Goal: Use online tool/utility: Utilize a website feature to perform a specific function

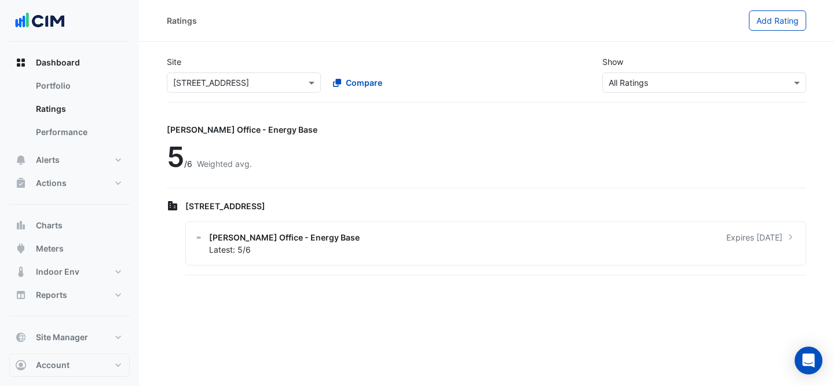
click at [255, 57] on ngb-offcanvas-backdrop at bounding box center [417, 193] width 834 height 386
click at [79, 241] on button "Meters" at bounding box center [69, 248] width 120 height 23
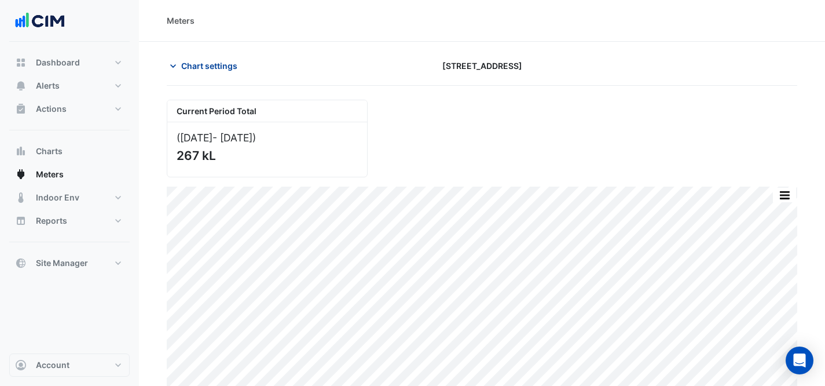
click at [176, 65] on icon "button" at bounding box center [173, 66] width 12 height 12
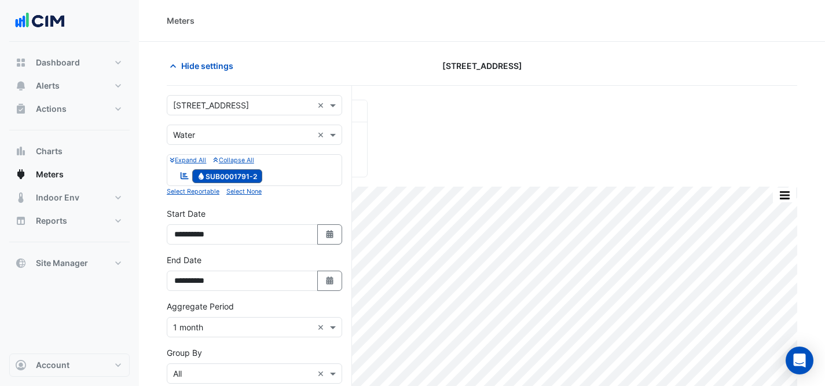
click at [197, 100] on input "text" at bounding box center [243, 106] width 140 height 12
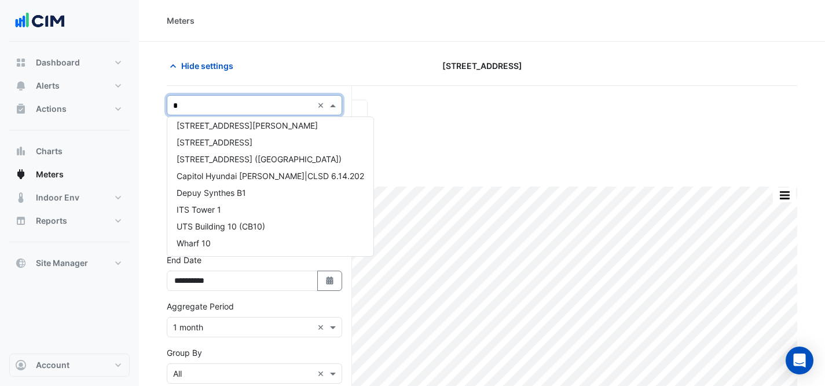
scroll to position [5, 0]
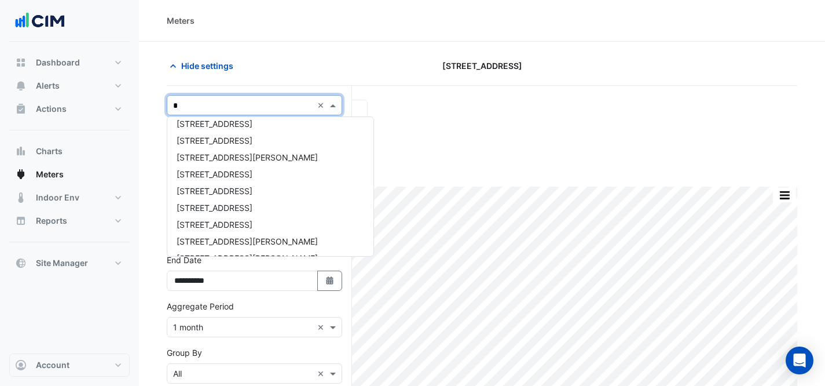
type input "**"
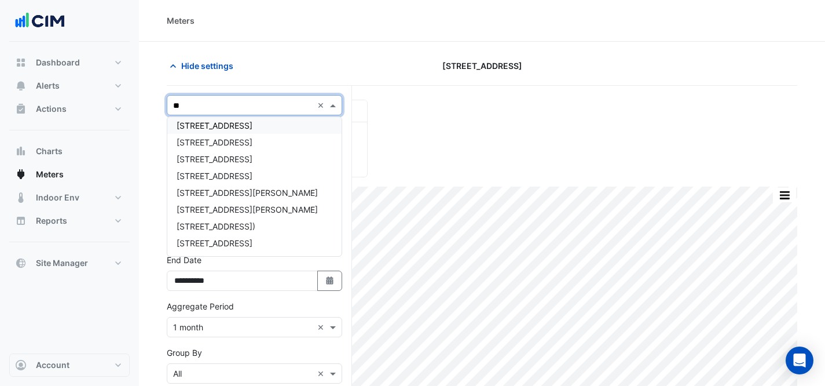
click at [286, 118] on div "[STREET_ADDRESS]" at bounding box center [254, 125] width 174 height 17
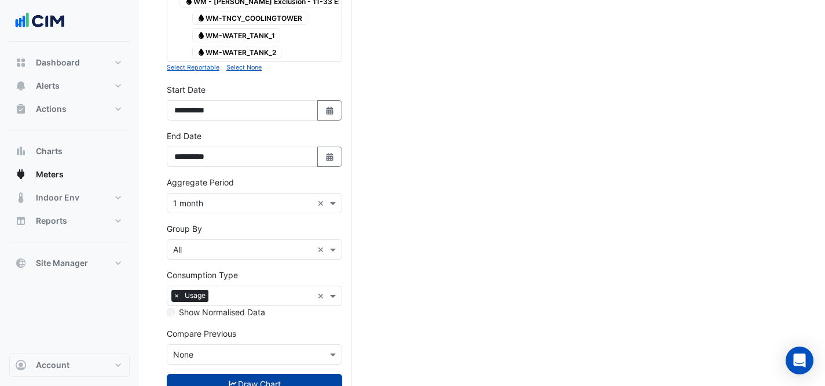
click at [256, 373] on button "Draw Chart" at bounding box center [254, 383] width 175 height 20
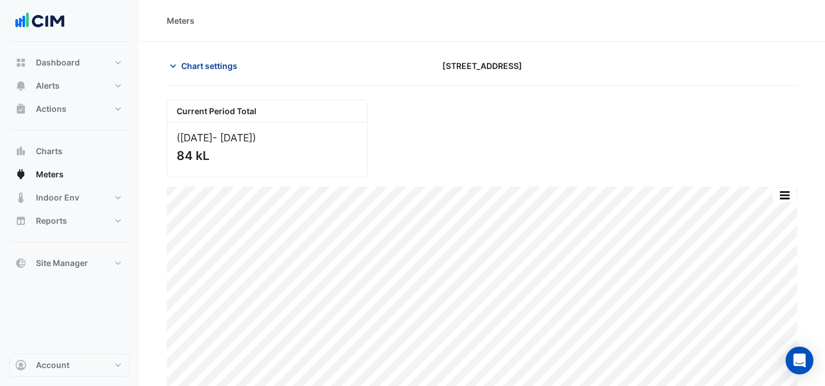
click at [215, 63] on span "Chart settings" at bounding box center [209, 66] width 56 height 12
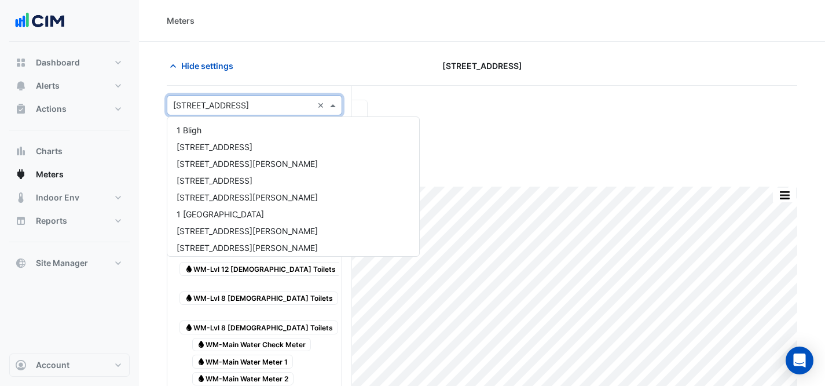
click at [230, 103] on input "text" at bounding box center [243, 106] width 140 height 12
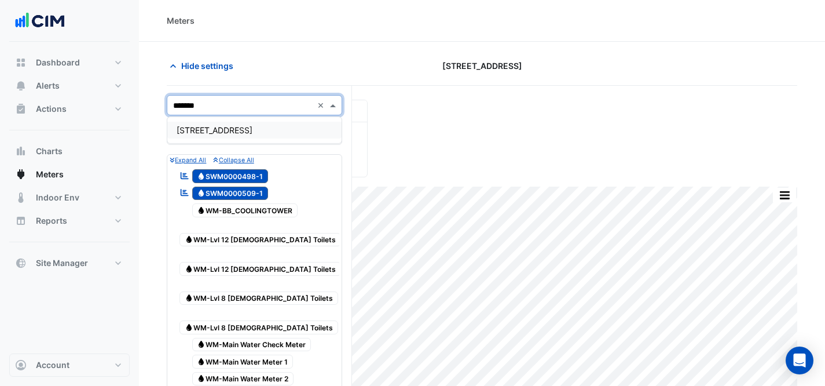
type input "********"
click at [228, 126] on span "[STREET_ADDRESS]" at bounding box center [215, 130] width 76 height 10
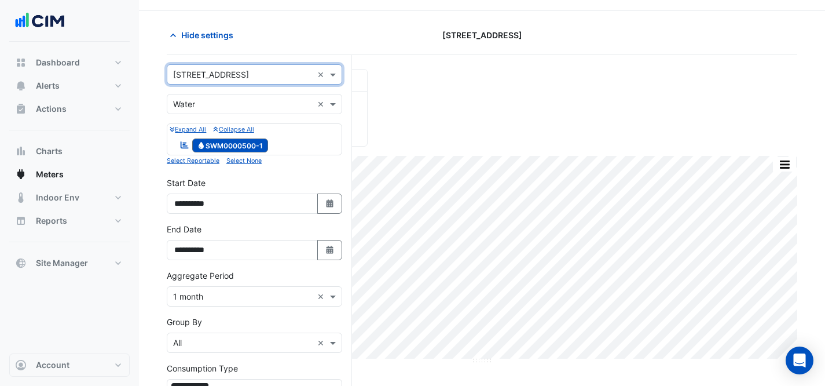
scroll to position [163, 0]
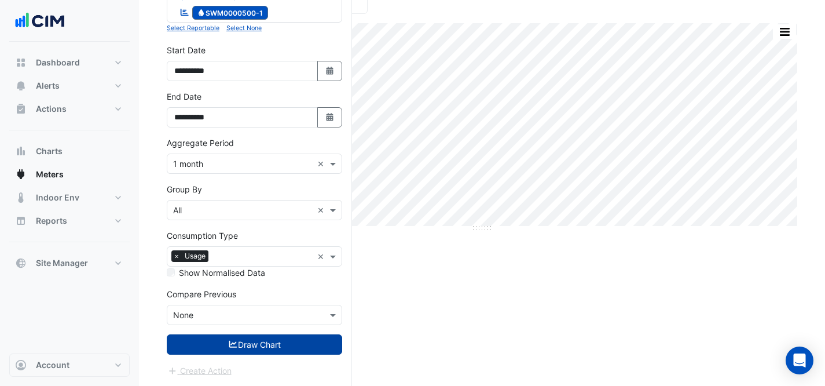
click at [262, 343] on button "Draw Chart" at bounding box center [254, 344] width 175 height 20
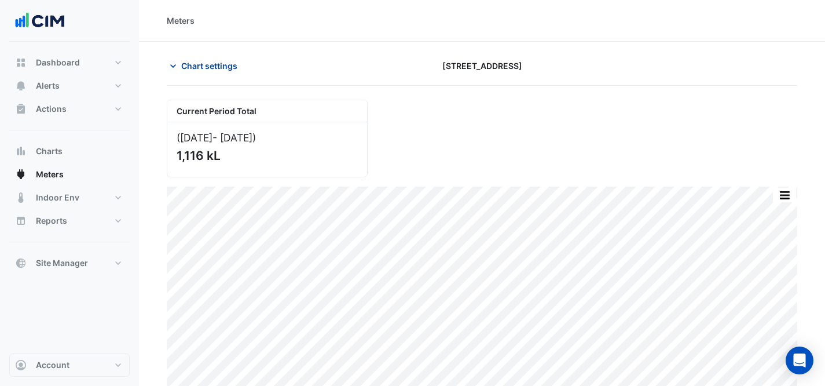
click at [180, 70] on button "Chart settings" at bounding box center [206, 66] width 78 height 20
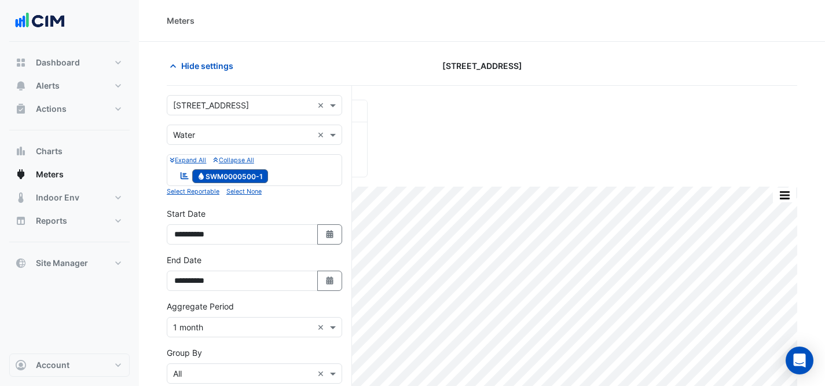
click at [218, 105] on input "text" at bounding box center [243, 106] width 140 height 12
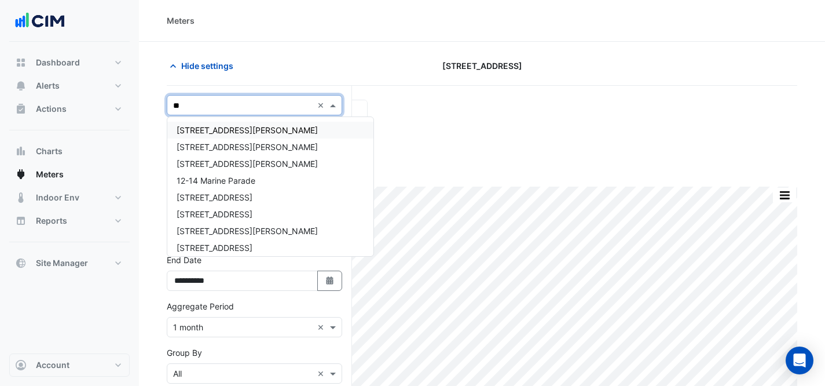
type input "***"
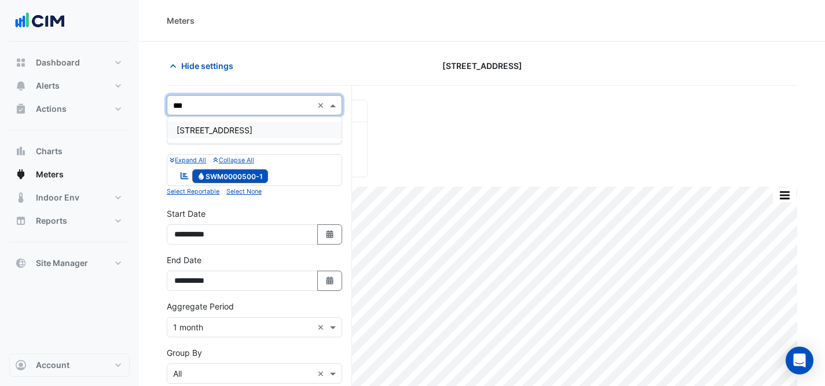
click at [257, 126] on div "[STREET_ADDRESS]" at bounding box center [254, 130] width 174 height 17
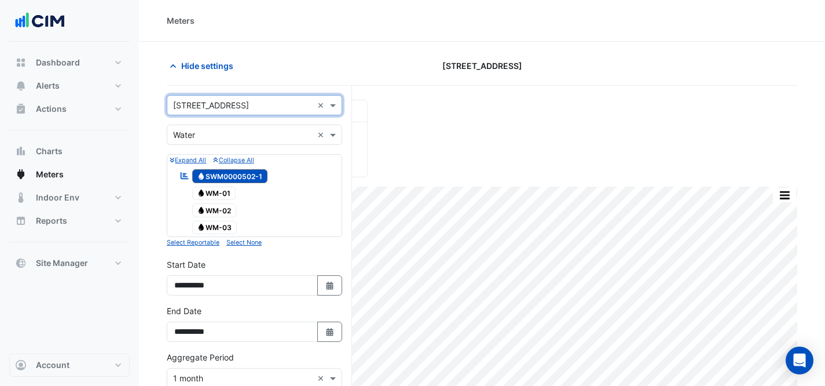
scroll to position [215, 0]
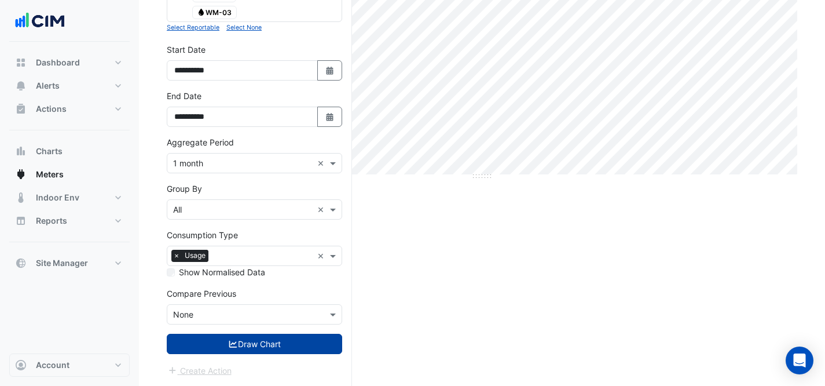
click at [272, 344] on button "Draw Chart" at bounding box center [254, 343] width 175 height 20
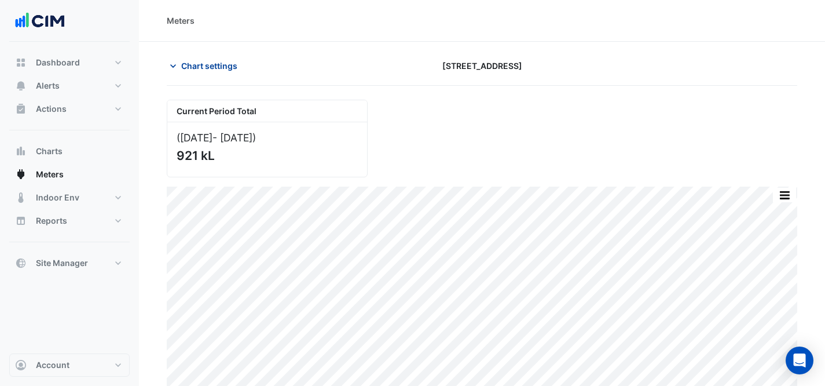
click at [211, 68] on span "Chart settings" at bounding box center [209, 66] width 56 height 12
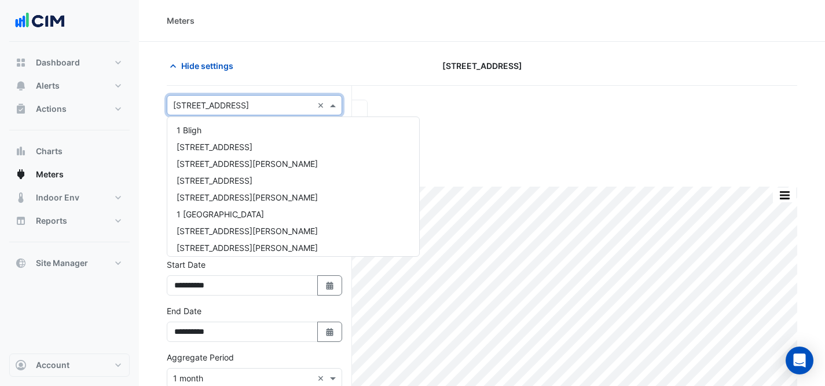
click at [211, 102] on input "text" at bounding box center [243, 106] width 140 height 12
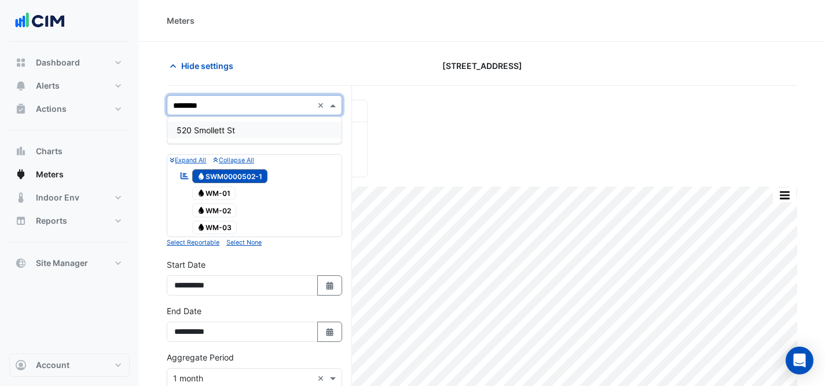
type input "*********"
click at [210, 122] on div "520 Smollett St" at bounding box center [254, 130] width 174 height 17
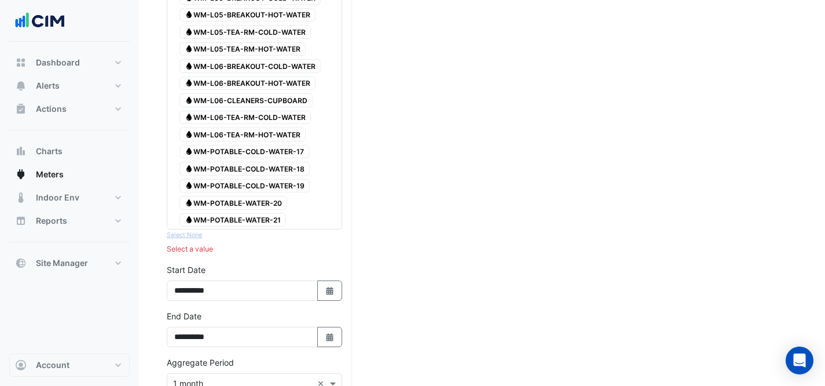
scroll to position [527, 0]
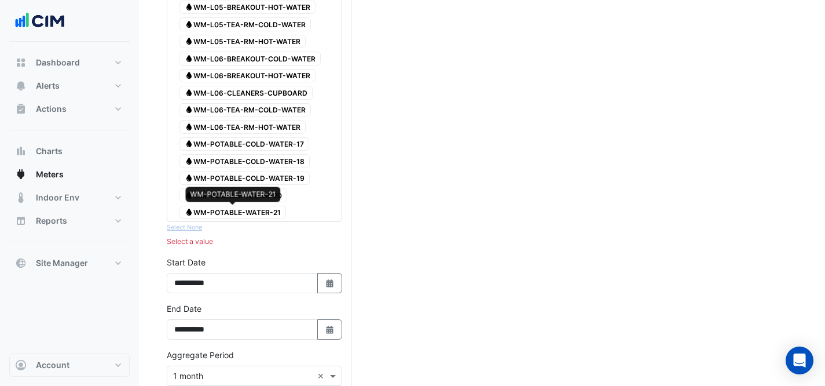
click at [251, 207] on span "Water WM-POTABLE-WATER-21" at bounding box center [232, 213] width 107 height 14
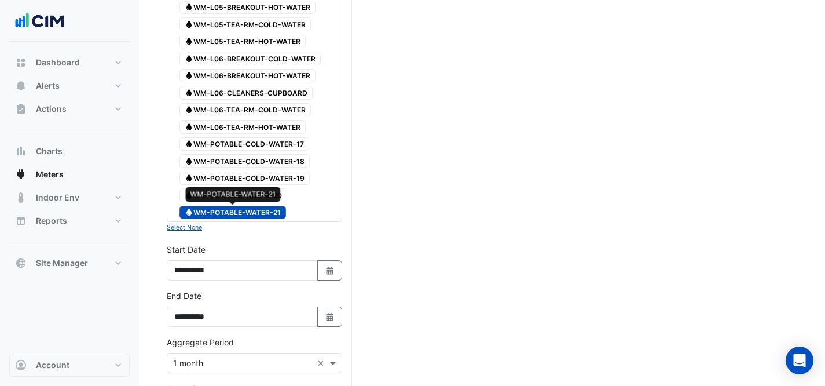
click at [225, 206] on span "Water WM-POTABLE-WATER-21" at bounding box center [232, 213] width 107 height 14
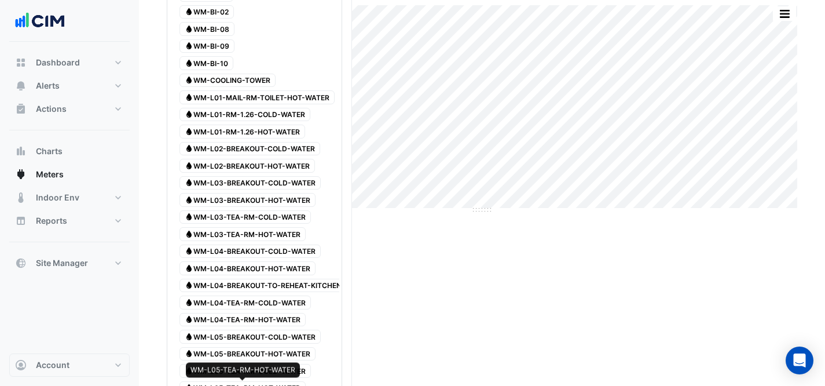
scroll to position [0, 0]
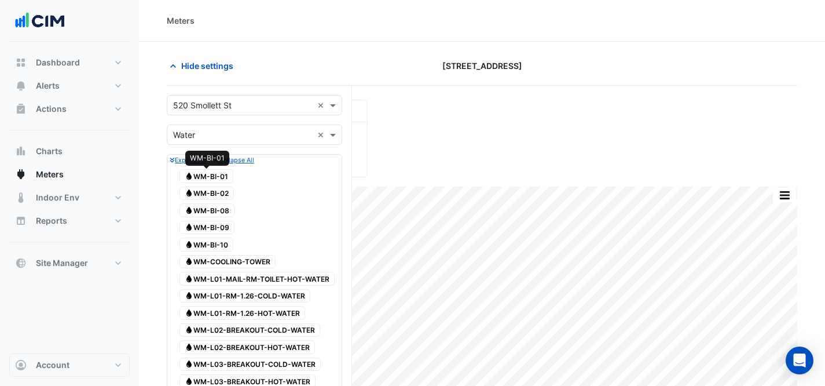
click at [221, 179] on span "Water WM-BI-01" at bounding box center [206, 176] width 54 height 14
click at [222, 186] on span "Water WM-BI-02" at bounding box center [206, 193] width 54 height 14
click at [223, 203] on span "Water WM-BI-08" at bounding box center [206, 210] width 55 height 14
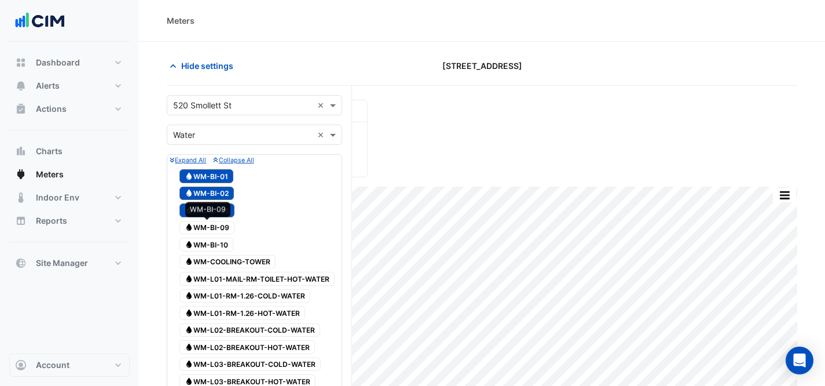
click at [215, 224] on span "Water WM-BI-09" at bounding box center [206, 228] width 55 height 14
click at [218, 237] on div "Water WM-BI-10" at bounding box center [207, 244] width 60 height 16
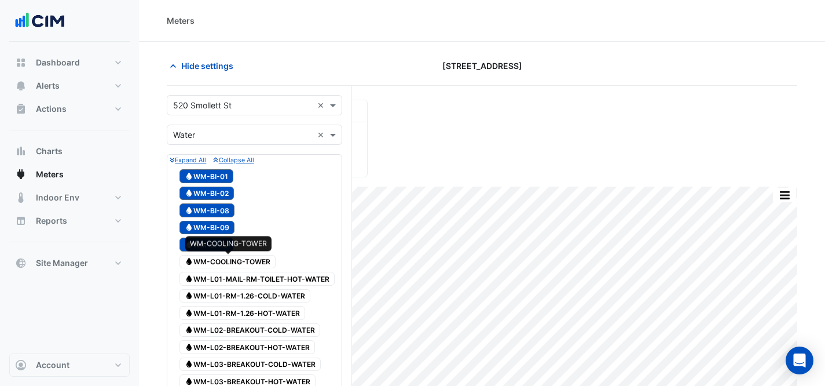
click at [229, 255] on span "Water WM-COOLING-TOWER" at bounding box center [227, 262] width 96 height 14
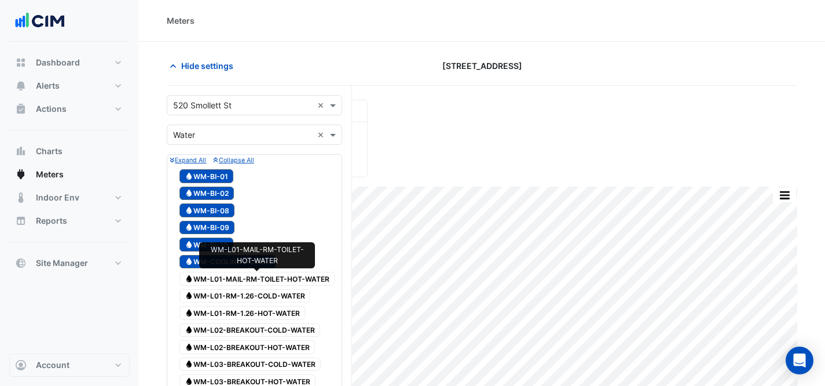
click at [240, 283] on span "Water WM-L01-MAIL-RM-TOILET-HOT-WATER" at bounding box center [256, 279] width 155 height 14
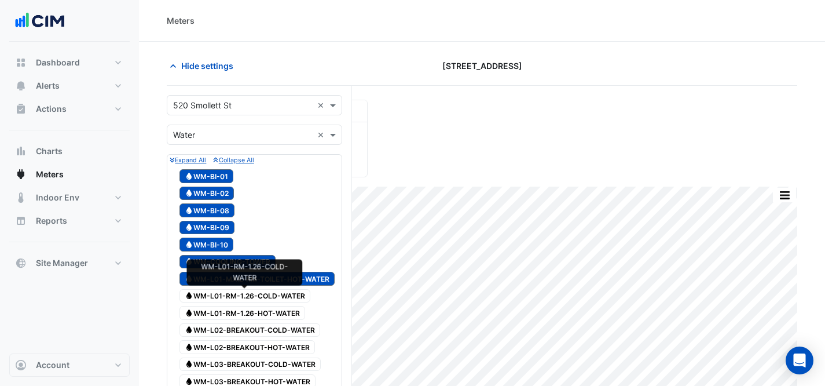
click at [240, 296] on span "Water WM-L01-RM-1.26-COLD-WATER" at bounding box center [244, 296] width 131 height 14
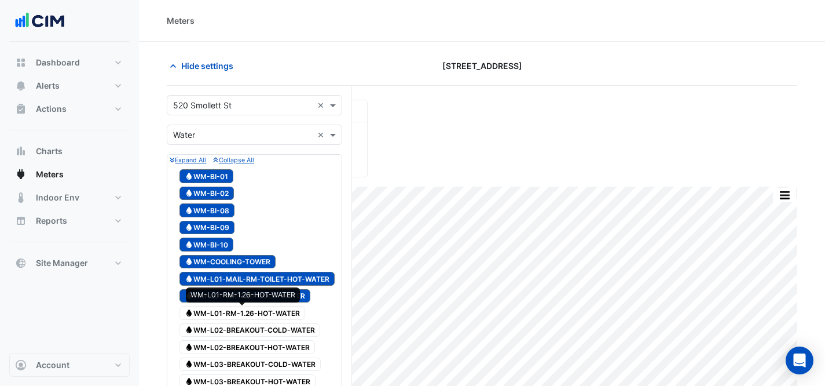
click at [253, 312] on span "Water WM-L01-RM-1.26-HOT-WATER" at bounding box center [242, 313] width 126 height 14
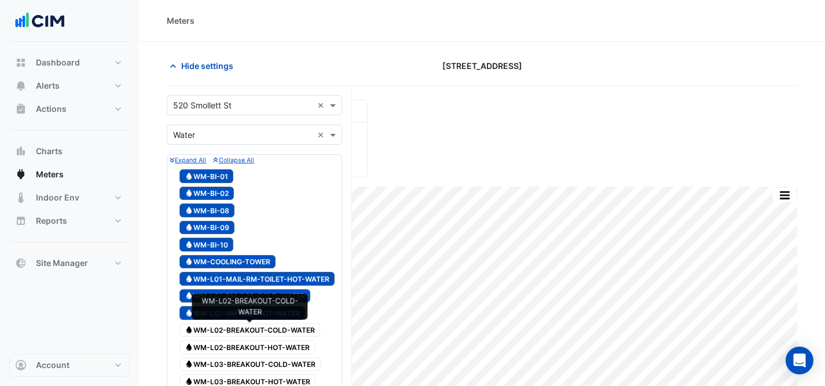
click at [266, 333] on span "Water WM-L02-BREAKOUT-COLD-WATER" at bounding box center [249, 330] width 141 height 14
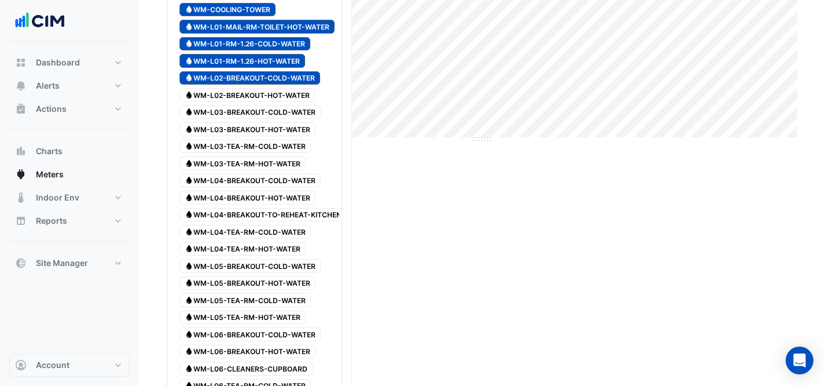
scroll to position [314, 0]
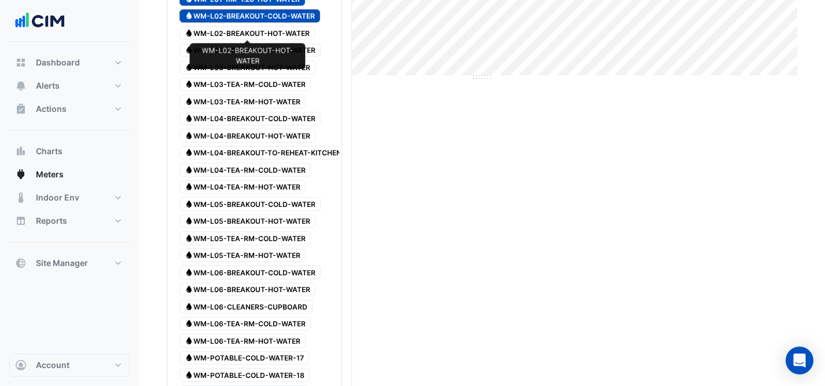
click at [304, 35] on span "Water WM-L02-BREAKOUT-HOT-WATER" at bounding box center [246, 33] width 135 height 14
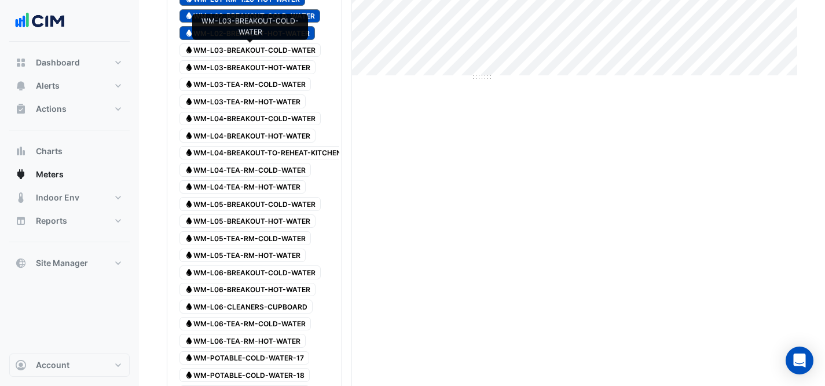
click at [315, 51] on span "Water WM-L03-BREAKOUT-COLD-WATER" at bounding box center [249, 50] width 141 height 14
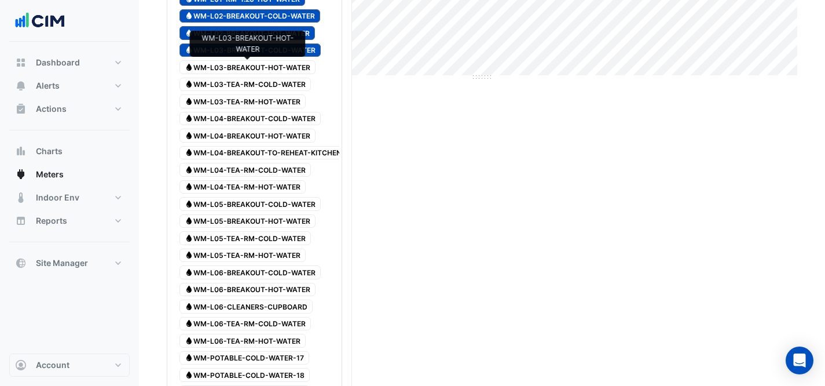
click at [297, 63] on span "Water WM-L03-BREAKOUT-HOT-WATER" at bounding box center [247, 67] width 136 height 14
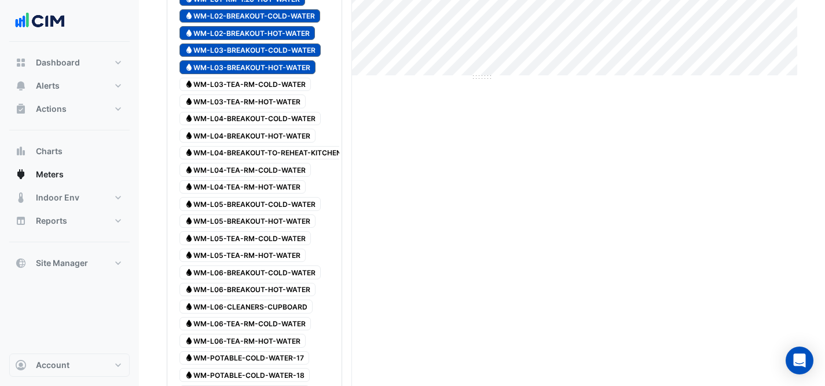
click at [295, 73] on span "Water WM-L03-BREAKOUT-HOT-WATER" at bounding box center [247, 67] width 136 height 14
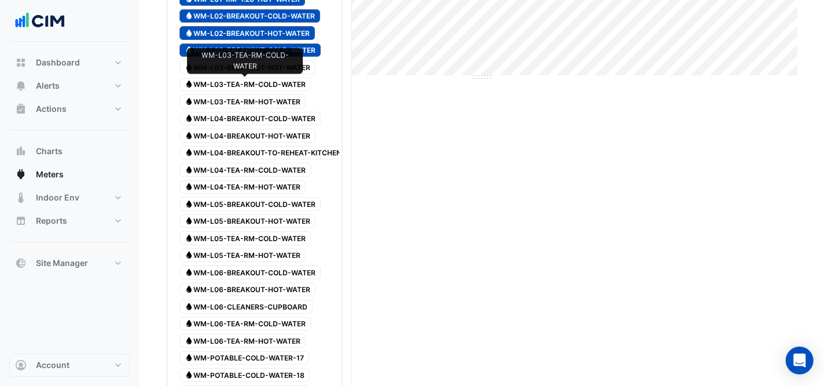
click at [295, 80] on span "Water WM-L03-TEA-RM-COLD-WATER" at bounding box center [244, 85] width 131 height 14
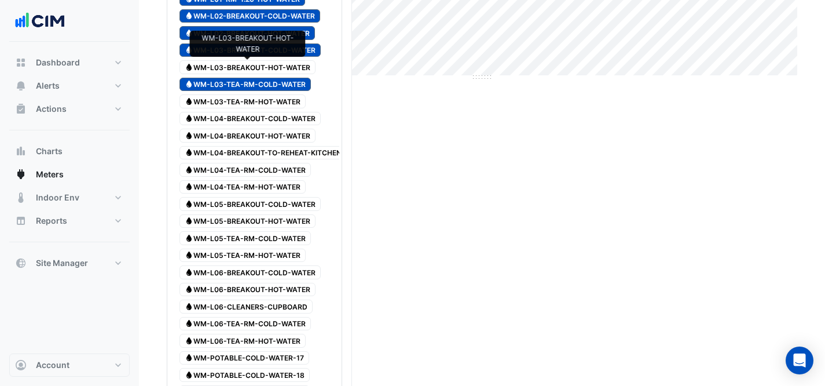
click at [295, 61] on span "Water WM-L03-BREAKOUT-HOT-WATER" at bounding box center [247, 67] width 136 height 14
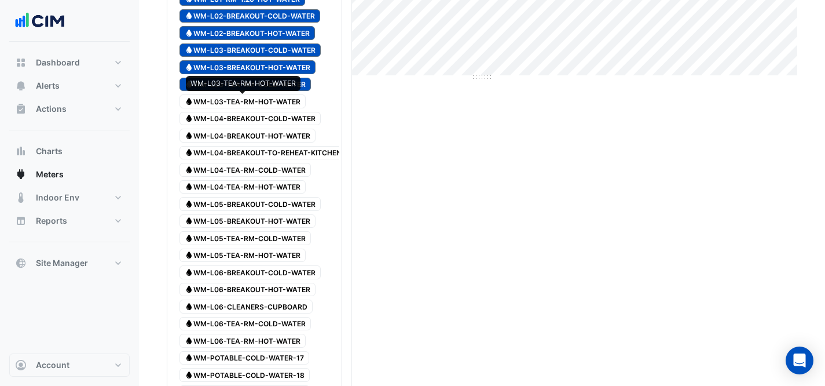
click at [289, 98] on span "Water WM-L03-TEA-RM-HOT-WATER" at bounding box center [242, 101] width 126 height 14
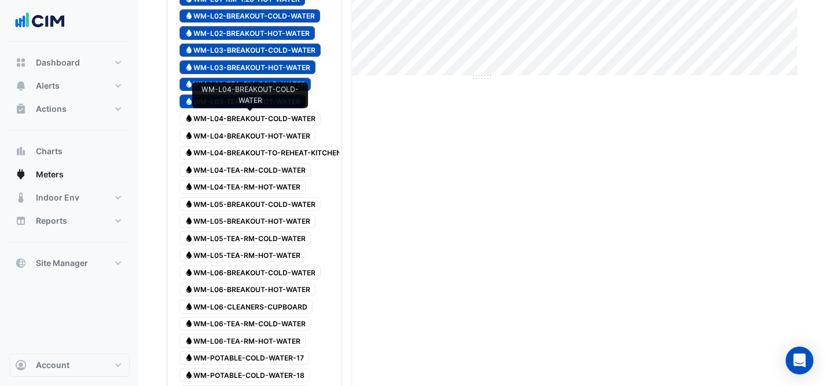
click at [305, 112] on span "Water WM-L04-BREAKOUT-COLD-WATER" at bounding box center [249, 119] width 141 height 14
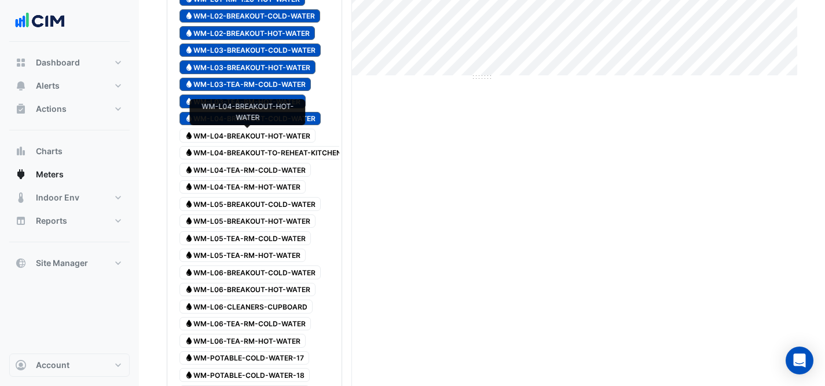
click at [298, 133] on span "Water WM-L04-BREAKOUT-HOT-WATER" at bounding box center [247, 136] width 136 height 14
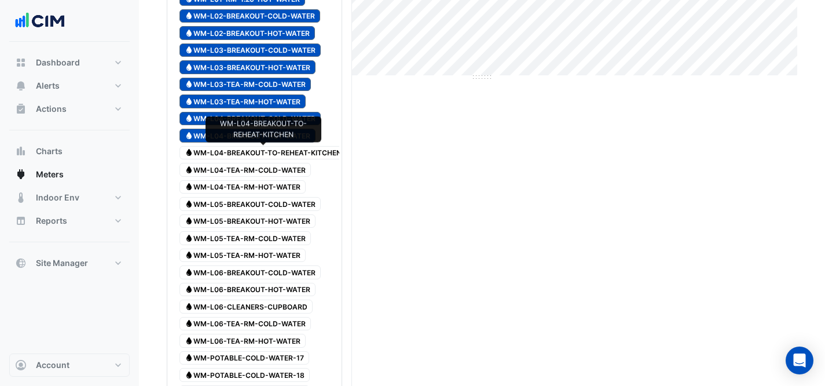
click at [310, 151] on span "Water WM-L04-BREAKOUT-TO-REHEAT-KITCHEN" at bounding box center [262, 153] width 167 height 14
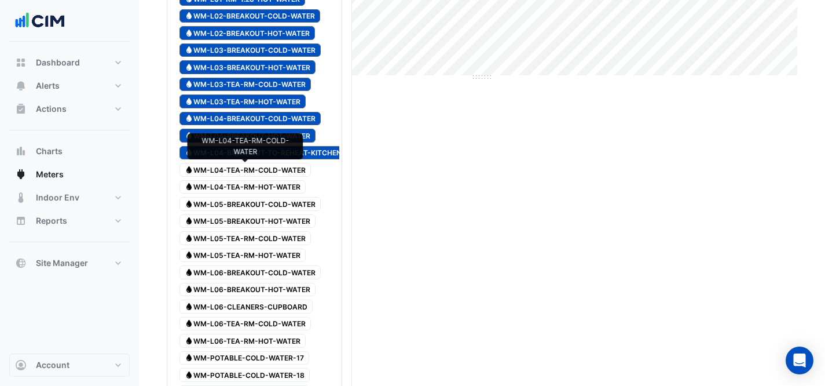
click at [288, 171] on span "Water WM-L04-TEA-RM-COLD-WATER" at bounding box center [244, 170] width 131 height 14
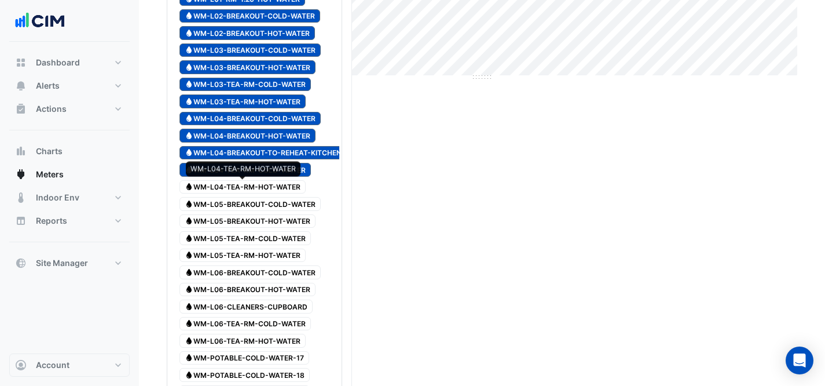
click at [295, 184] on span "Water WM-L04-TEA-RM-HOT-WATER" at bounding box center [242, 187] width 126 height 14
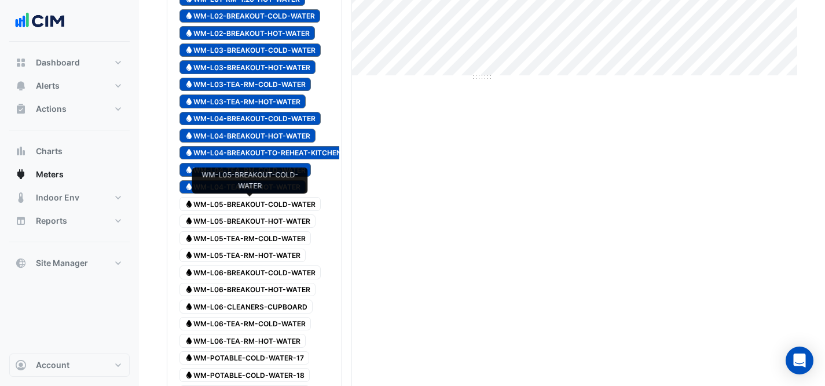
click at [303, 204] on span "Water WM-L05-BREAKOUT-COLD-WATER" at bounding box center [249, 204] width 141 height 14
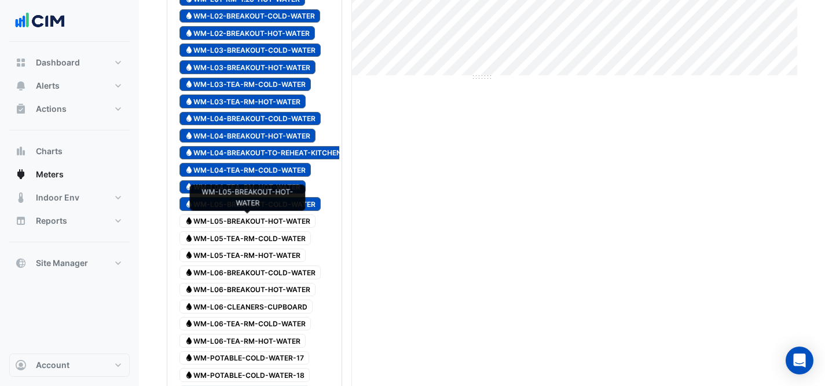
click at [297, 224] on span "Water WM-L05-BREAKOUT-HOT-WATER" at bounding box center [247, 221] width 136 height 14
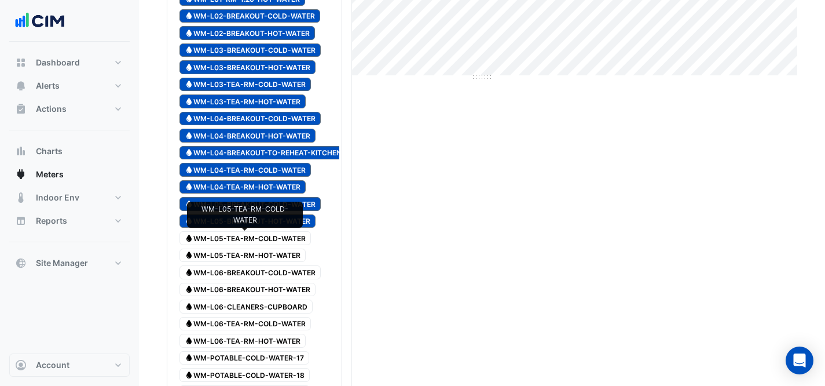
click at [296, 243] on span "Water WM-L05-TEA-RM-COLD-WATER" at bounding box center [244, 238] width 131 height 14
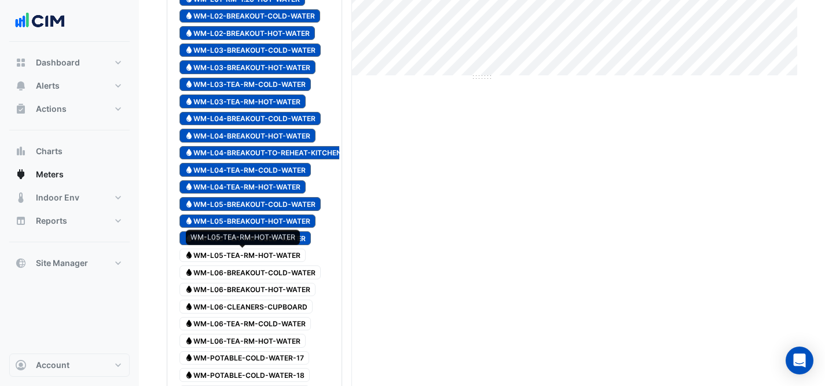
click at [302, 256] on span "Water WM-L05-TEA-RM-HOT-WATER" at bounding box center [242, 255] width 126 height 14
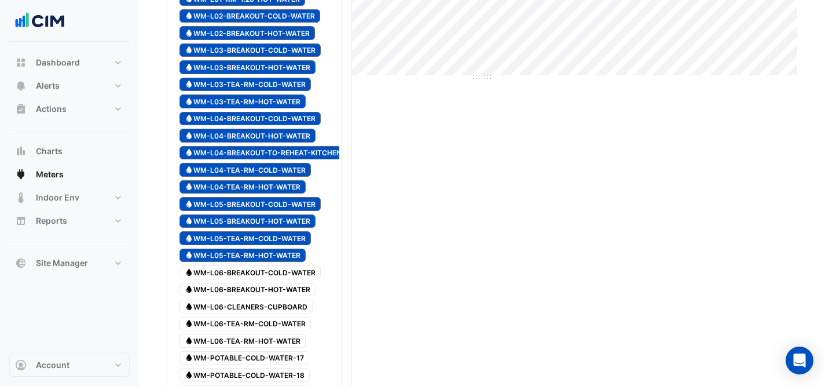
click at [311, 270] on span "Water WM-L06-BREAKOUT-COLD-WATER" at bounding box center [249, 272] width 141 height 14
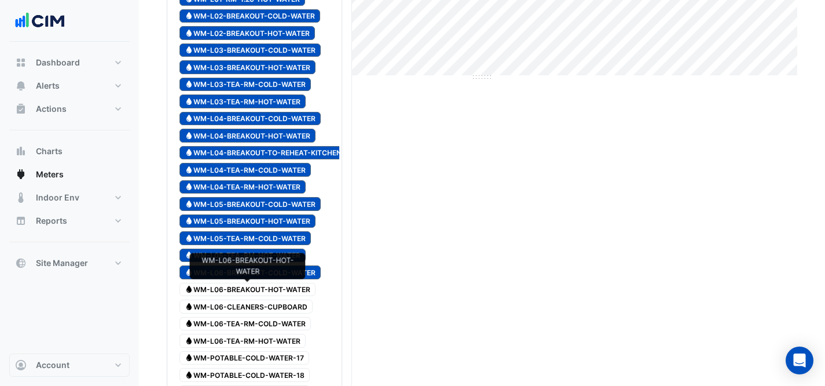
click at [303, 284] on span "Water WM-L06-BREAKOUT-HOT-WATER" at bounding box center [247, 290] width 136 height 14
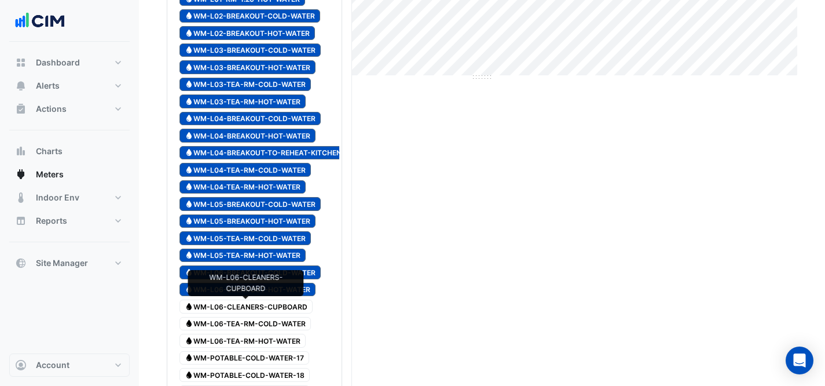
click at [284, 303] on span "Water WM-L06-CLEANERS-CUPBOARD" at bounding box center [245, 306] width 133 height 14
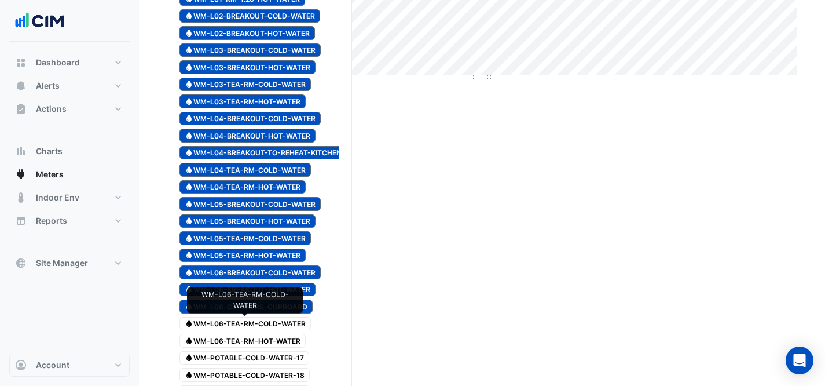
click at [295, 320] on span "Water WM-L06-TEA-RM-COLD-WATER" at bounding box center [244, 324] width 131 height 14
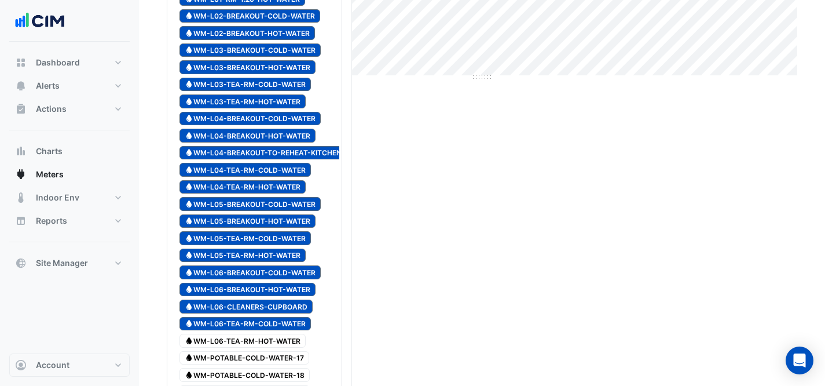
click at [275, 334] on span "Water WM-L06-TEA-RM-HOT-WATER" at bounding box center [242, 340] width 126 height 14
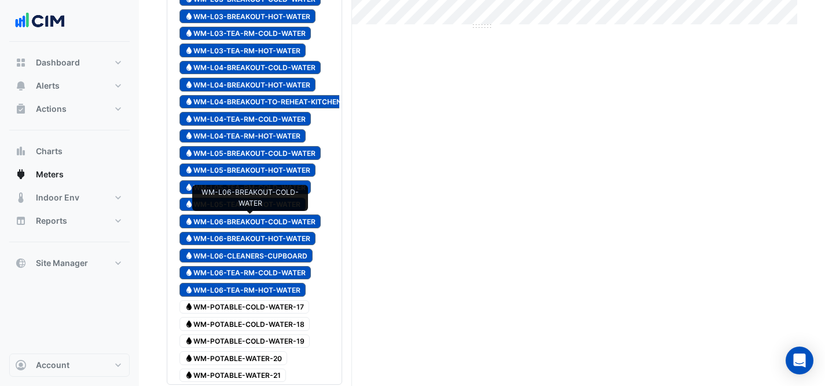
scroll to position [501, 0]
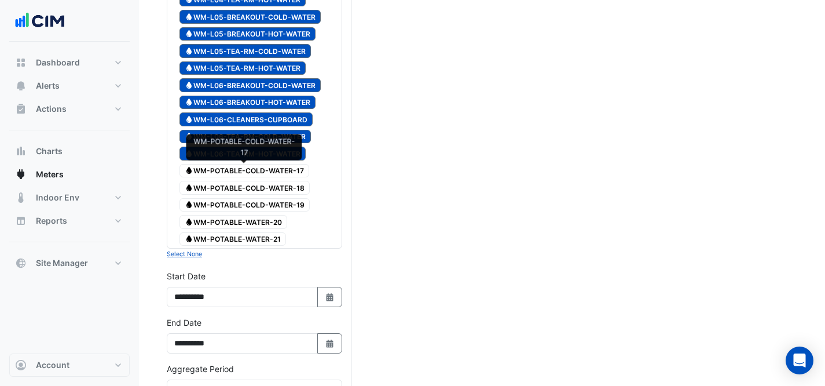
click at [236, 168] on span "Water WM-POTABLE-COLD-WATER-17" at bounding box center [244, 171] width 130 height 14
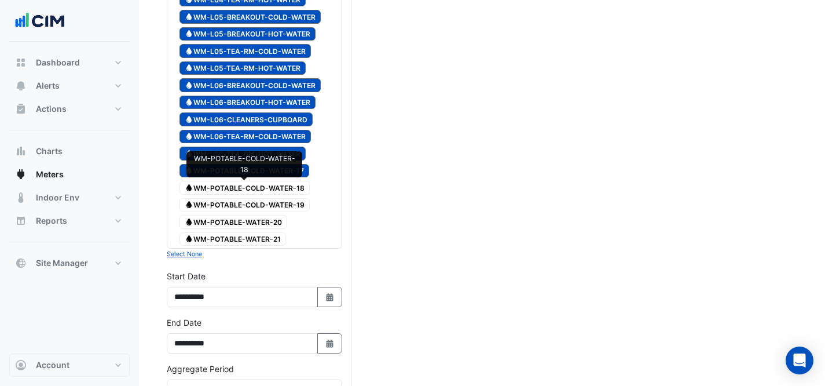
click at [250, 182] on span "Water WM-POTABLE-COLD-WATER-18" at bounding box center [244, 188] width 130 height 14
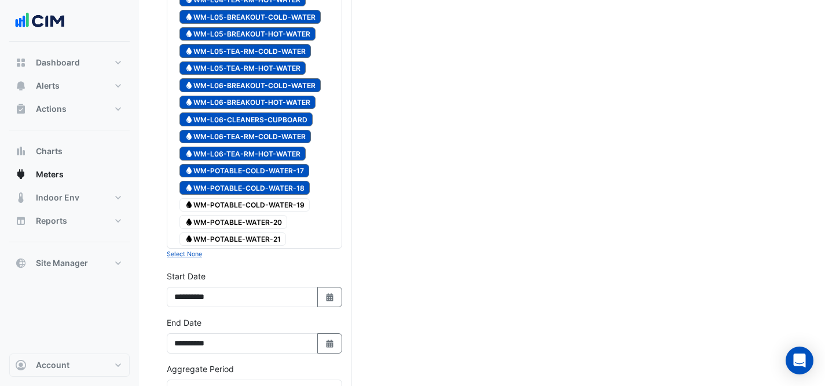
click at [262, 204] on span "Water WM-POTABLE-COLD-WATER-19" at bounding box center [244, 205] width 130 height 14
click at [259, 223] on span "Water WM-POTABLE-WATER-20" at bounding box center [233, 222] width 108 height 14
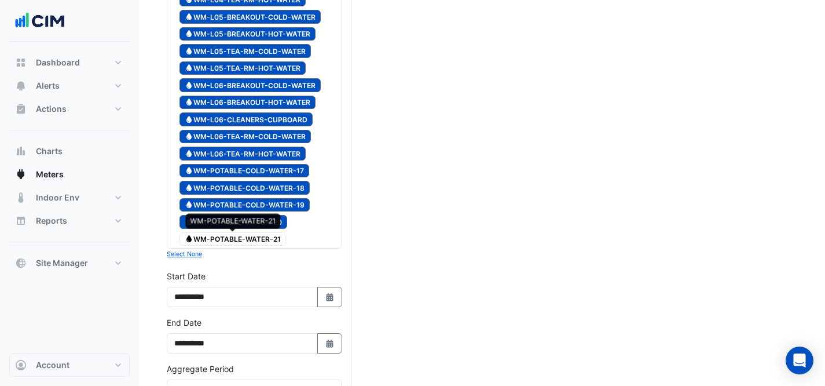
click at [263, 240] on span "Water WM-POTABLE-WATER-21" at bounding box center [232, 239] width 107 height 14
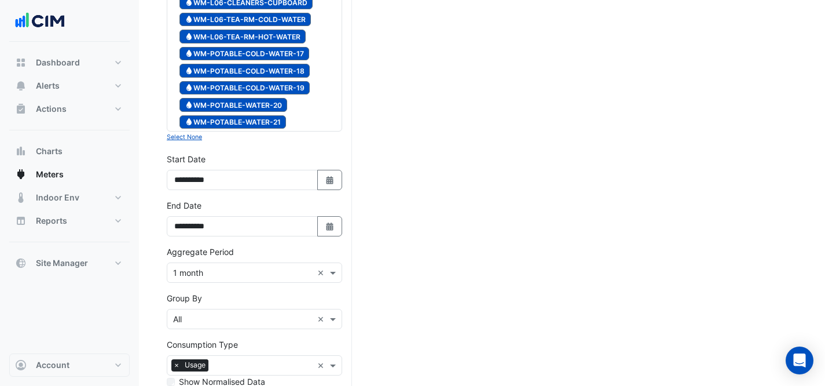
scroll to position [736, 0]
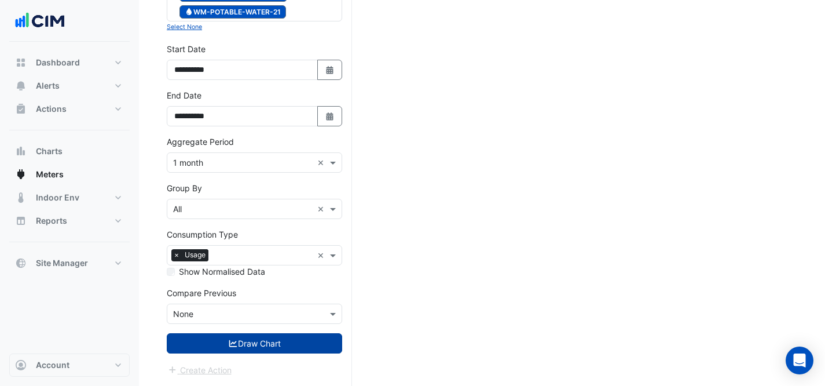
click at [282, 348] on button "Draw Chart" at bounding box center [254, 343] width 175 height 20
